Goal: Transaction & Acquisition: Download file/media

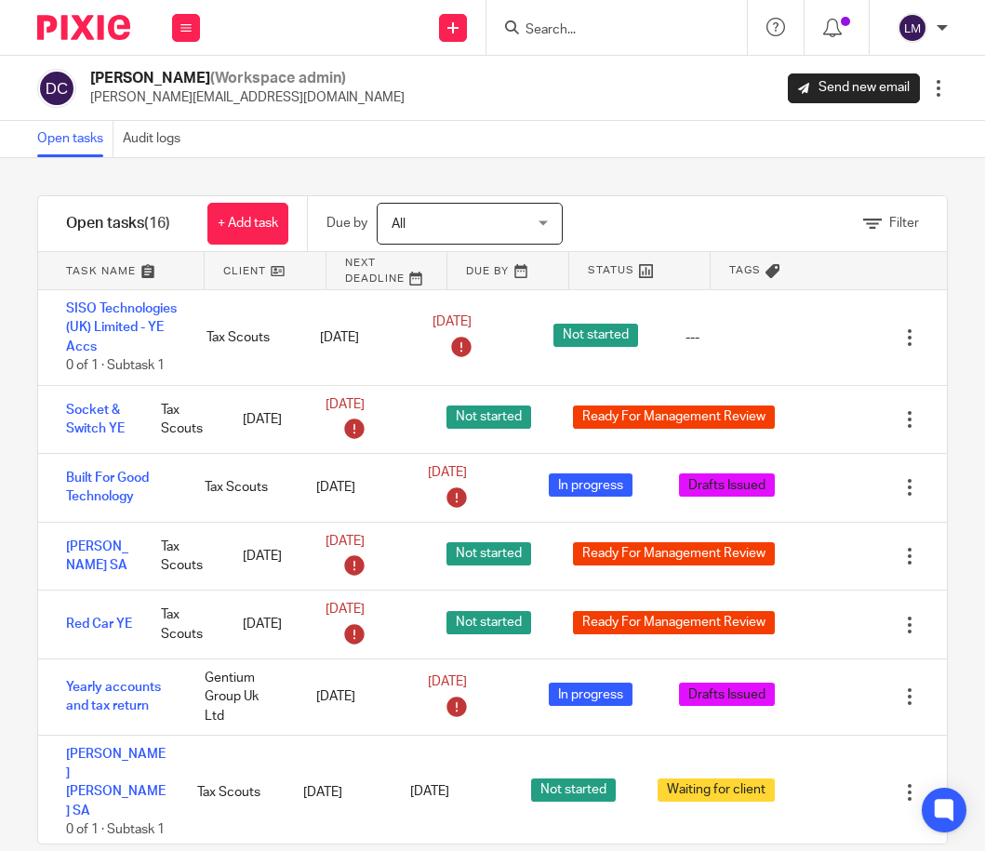
scroll to position [725, 0]
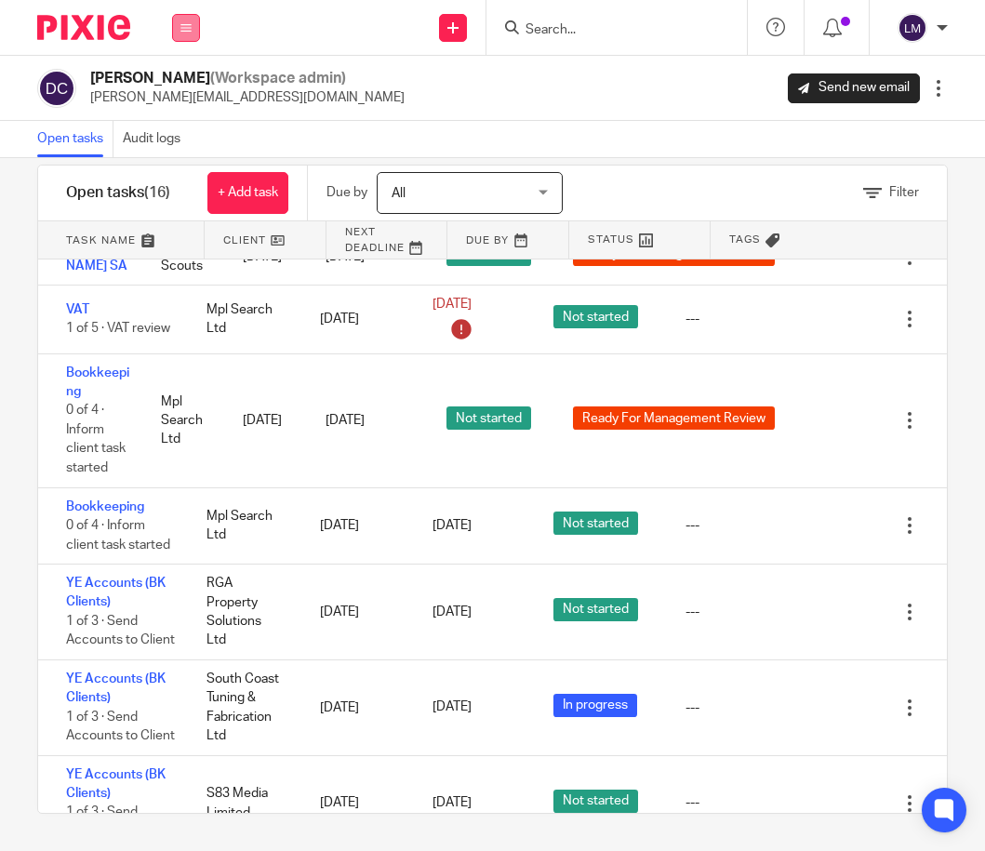
click at [189, 22] on icon at bounding box center [186, 27] width 11 height 11
click at [187, 162] on link "Team" at bounding box center [177, 168] width 33 height 13
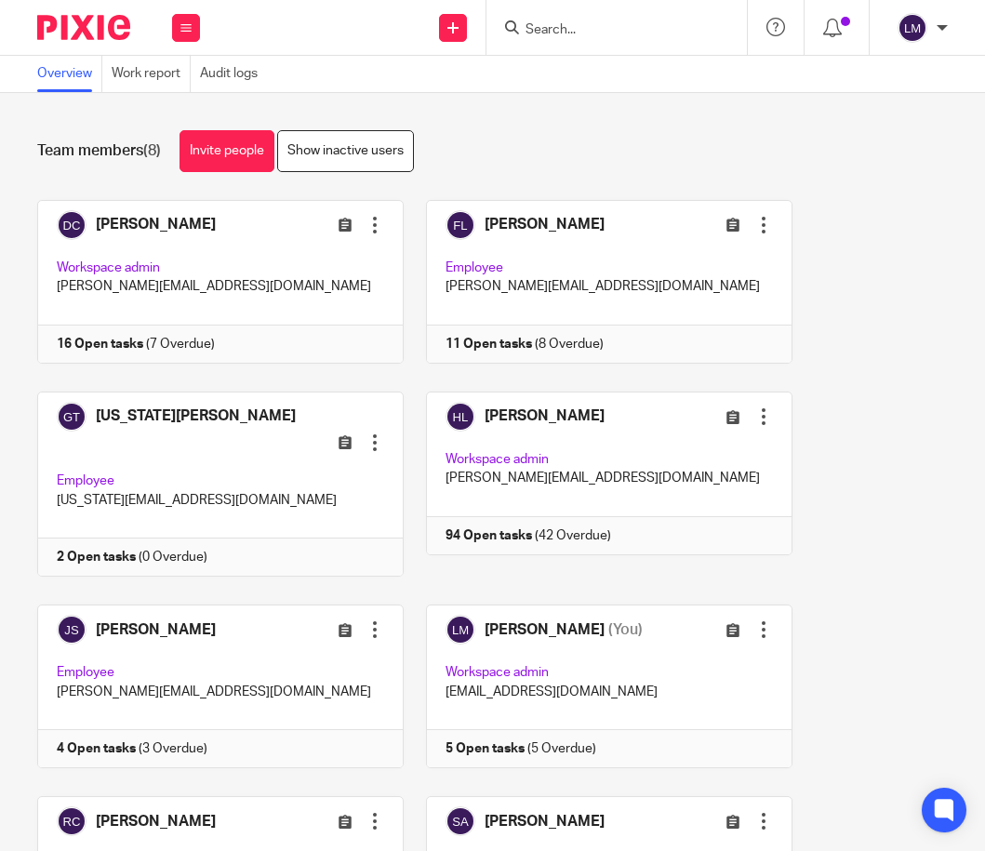
scroll to position [153, 0]
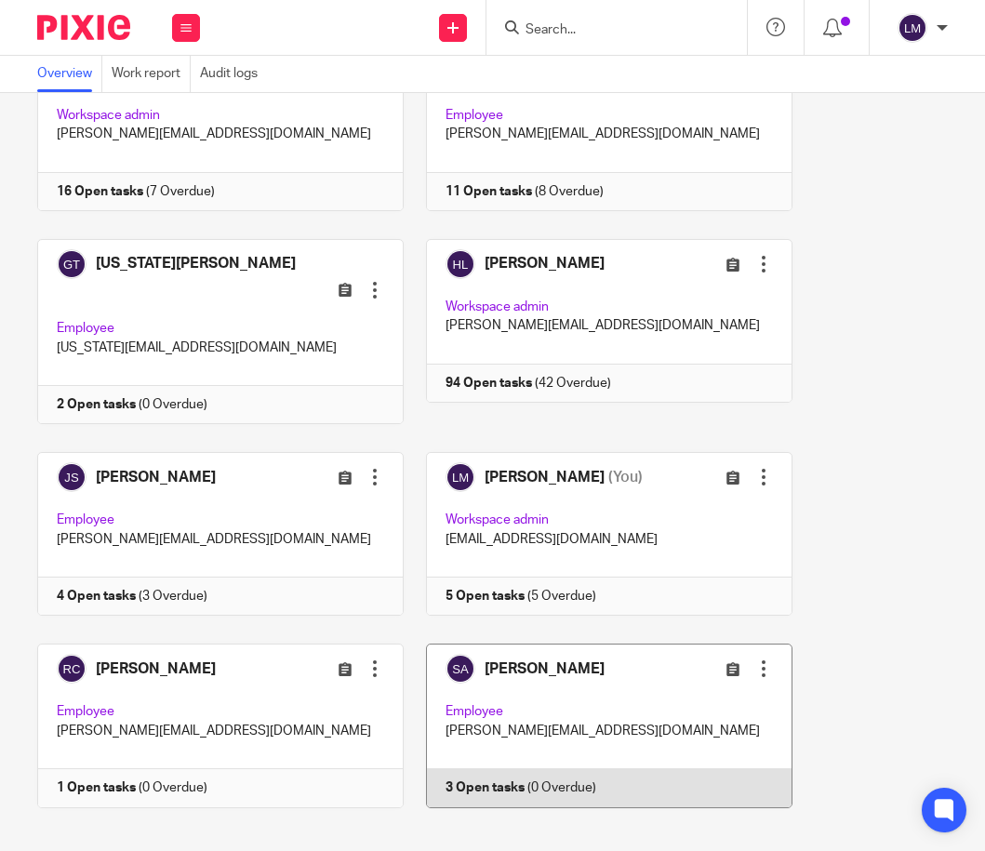
click at [556, 702] on link at bounding box center [598, 726] width 389 height 164
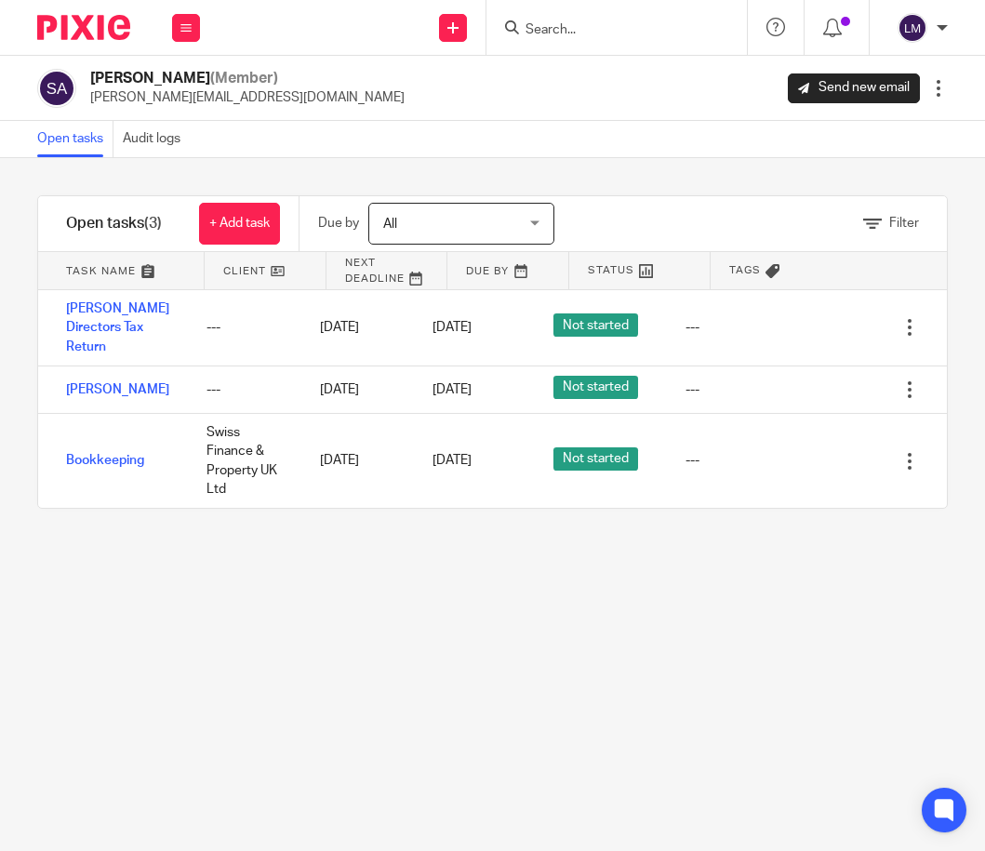
click at [609, 22] on input "Search" at bounding box center [607, 30] width 167 height 17
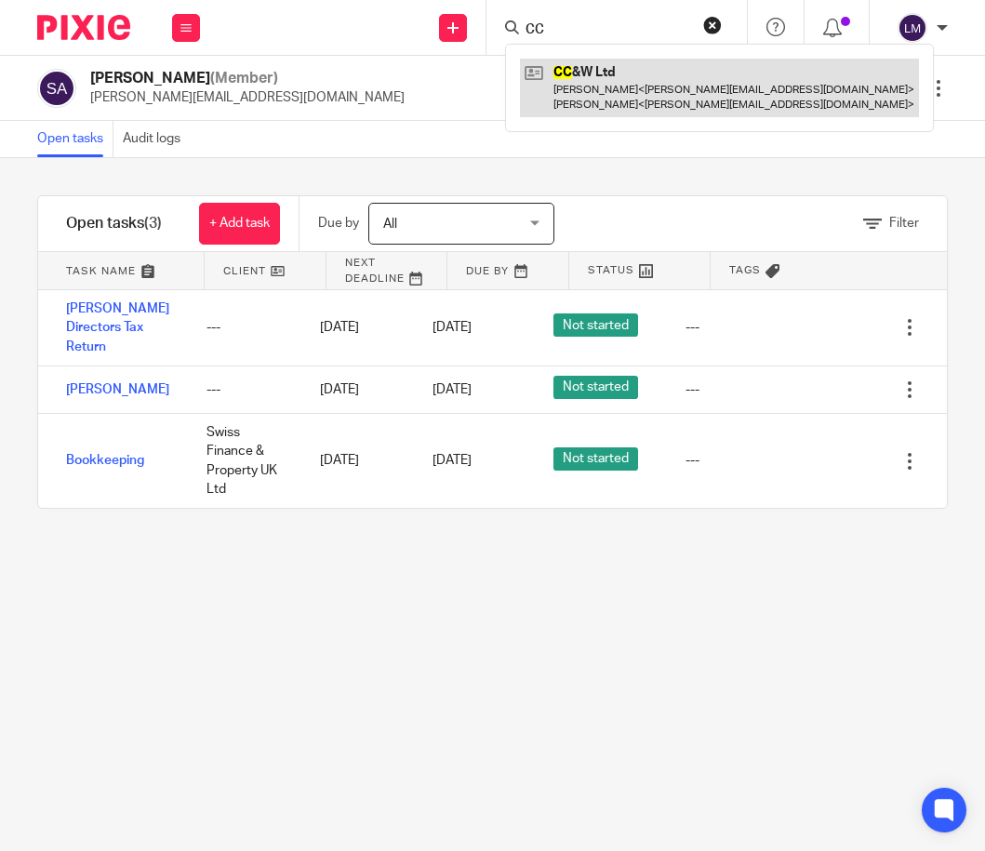
type input "CC"
click at [615, 74] on link at bounding box center [719, 88] width 399 height 58
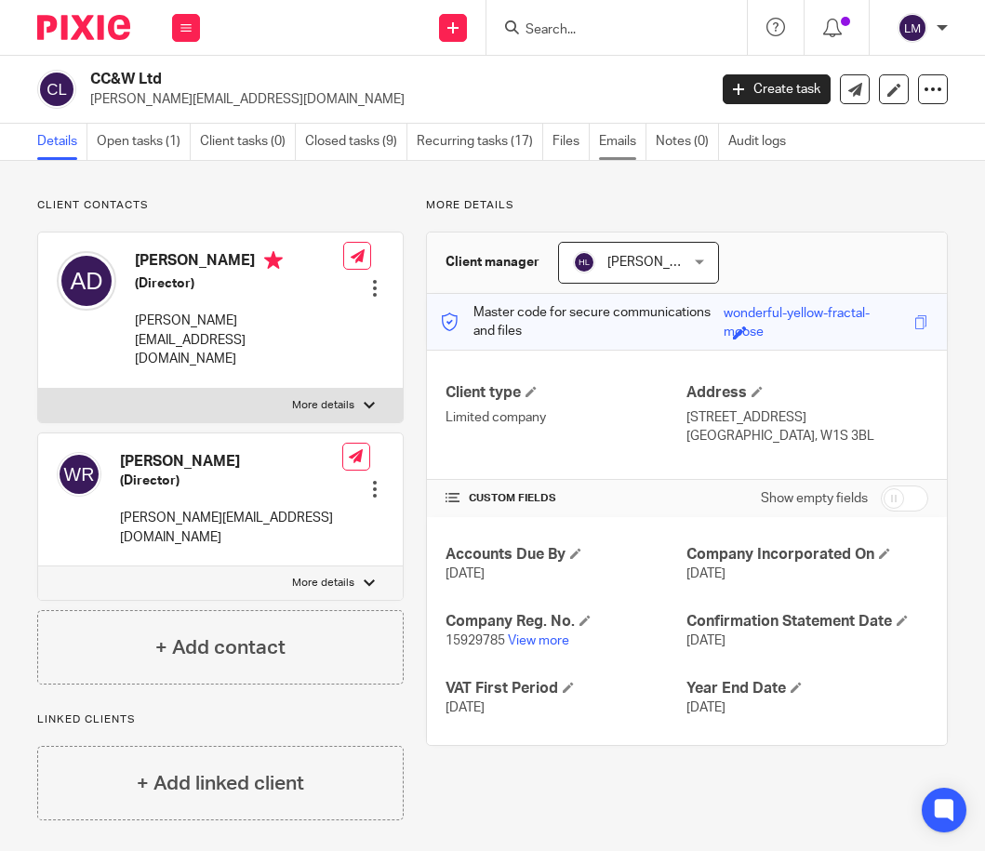
click at [619, 139] on link "Emails" at bounding box center [622, 142] width 47 height 36
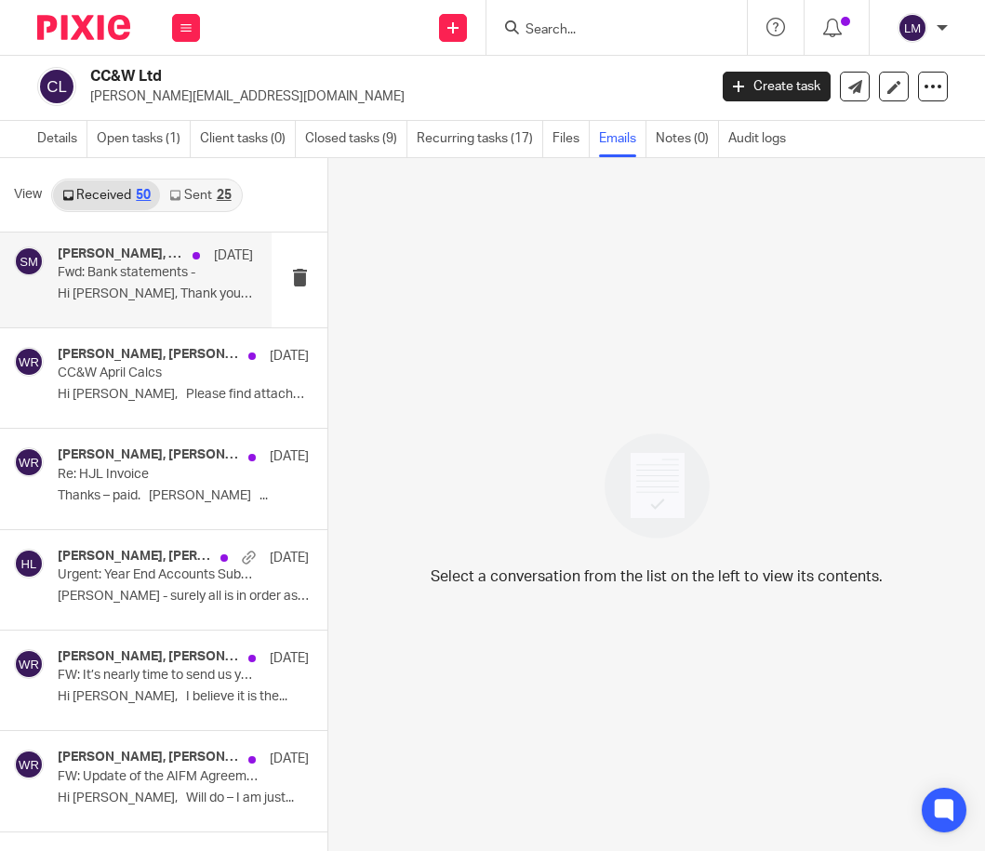
scroll to position [2427, 0]
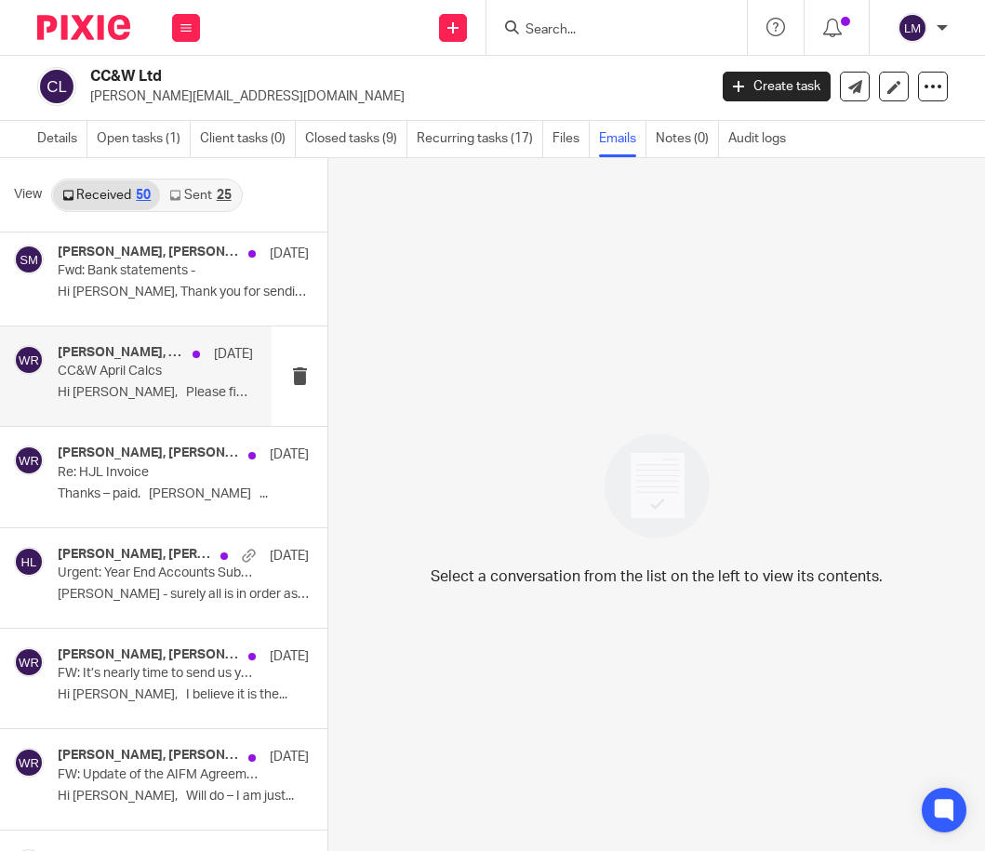
click at [169, 392] on p "Hi [PERSON_NAME], Please find attached. ..." at bounding box center [155, 393] width 195 height 16
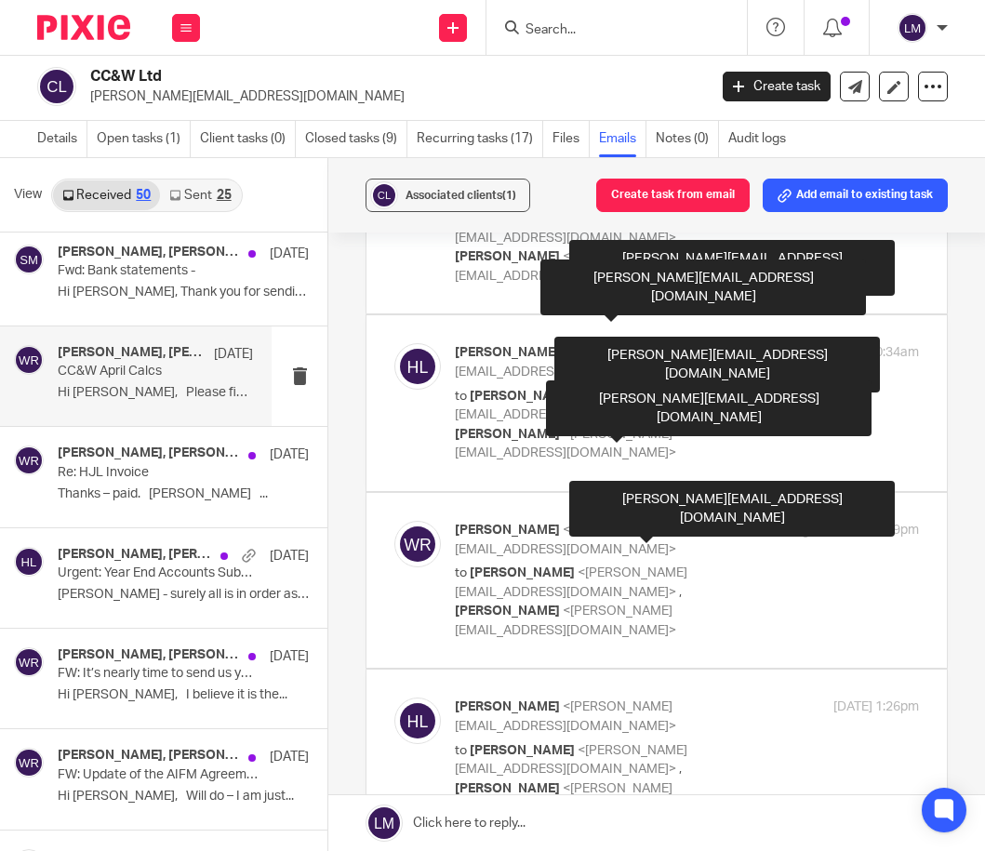
scroll to position [160, 0]
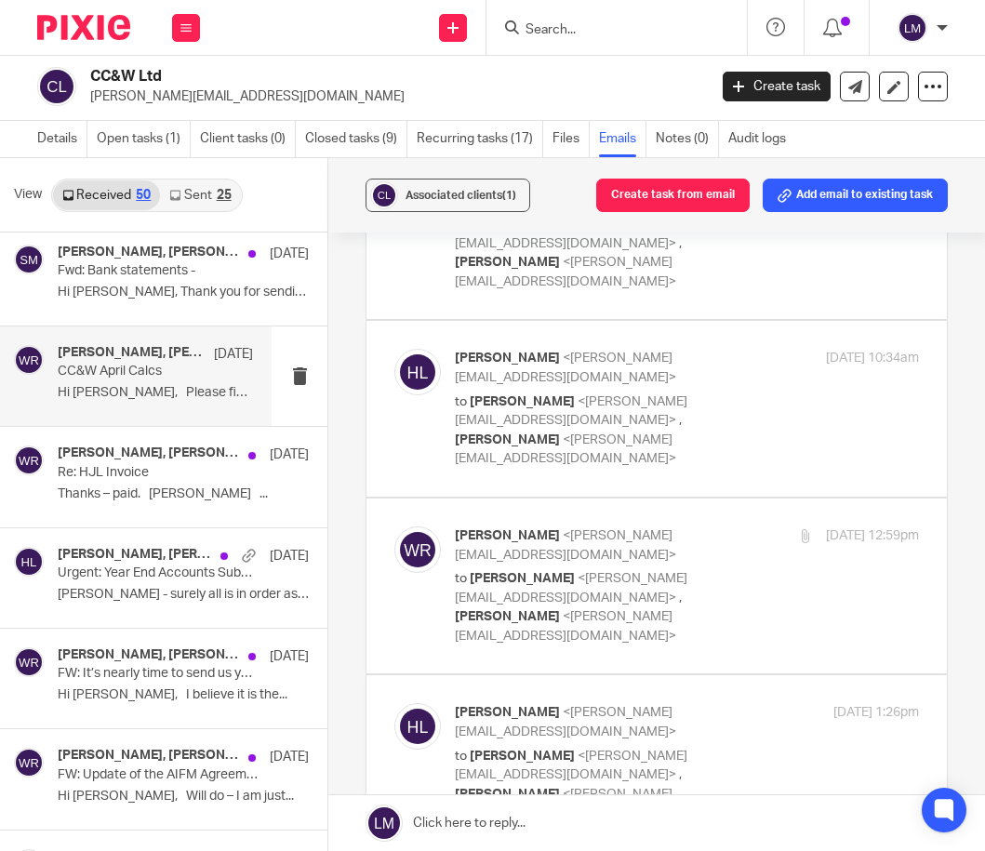
click at [773, 527] on div "[PERSON_NAME] <[PERSON_NAME][EMAIL_ADDRESS][DOMAIN_NAME]> to [PERSON_NAME] <[PE…" at bounding box center [687, 586] width 464 height 119
checkbox input "true"
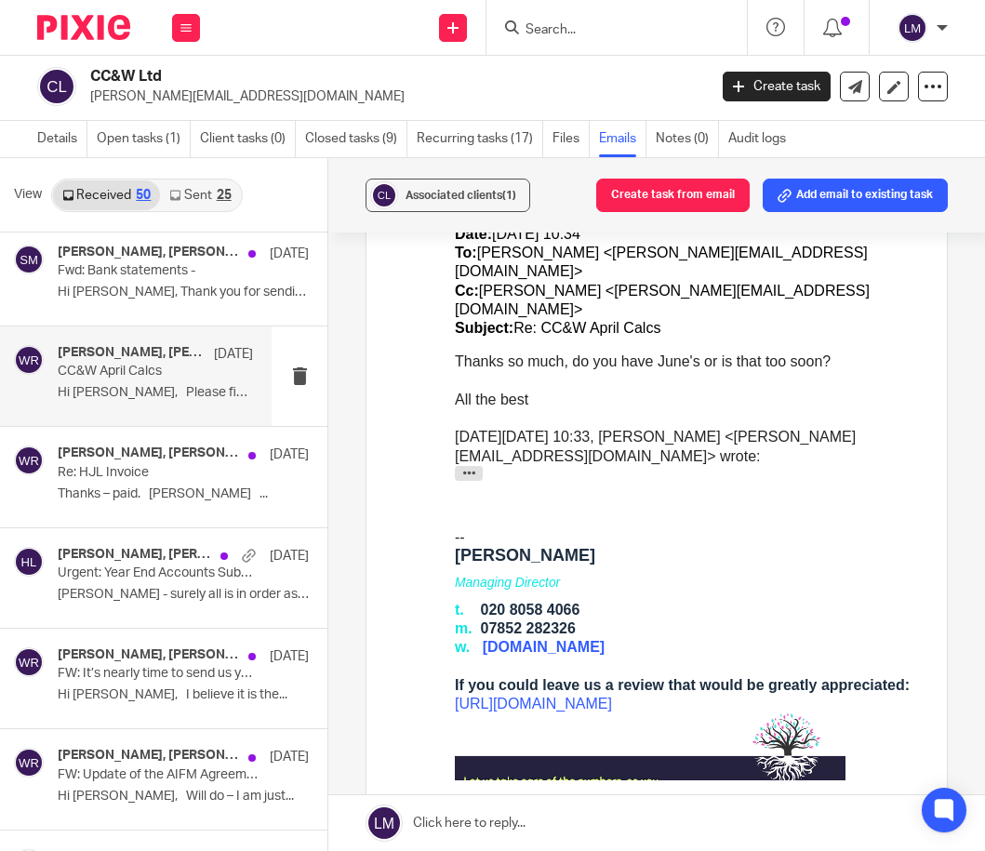
scroll to position [991, 0]
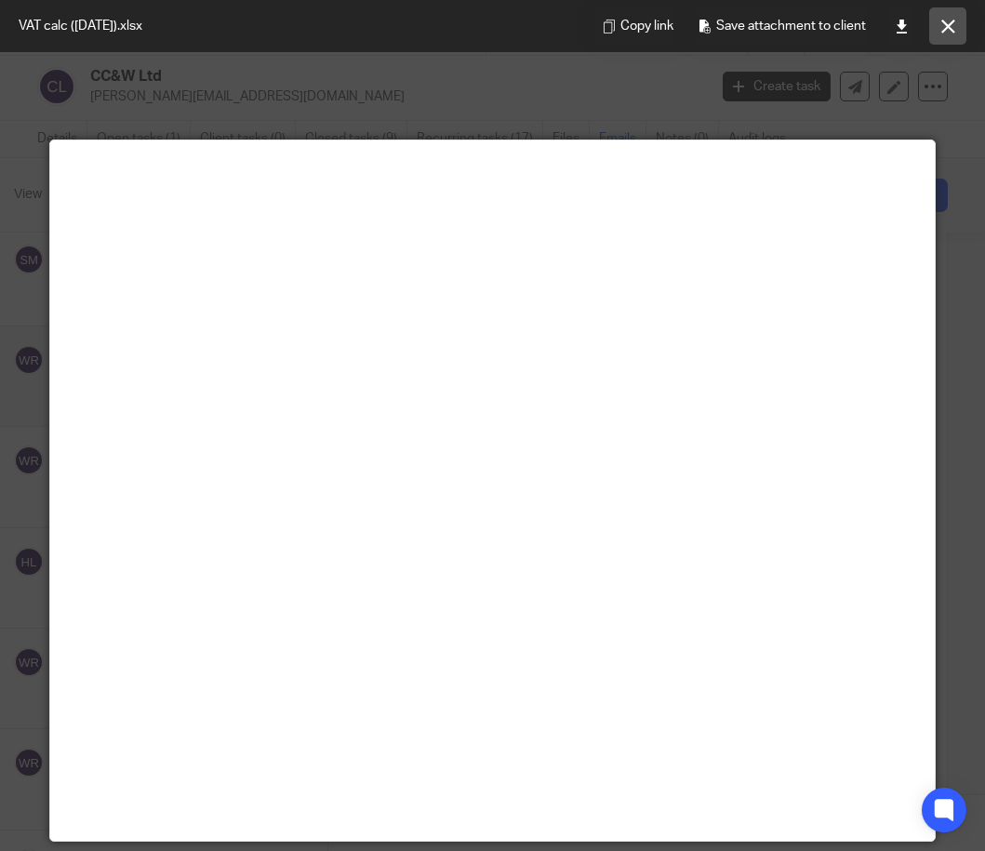
click at [951, 24] on icon at bounding box center [949, 27] width 14 height 14
